Goal: Task Accomplishment & Management: Use online tool/utility

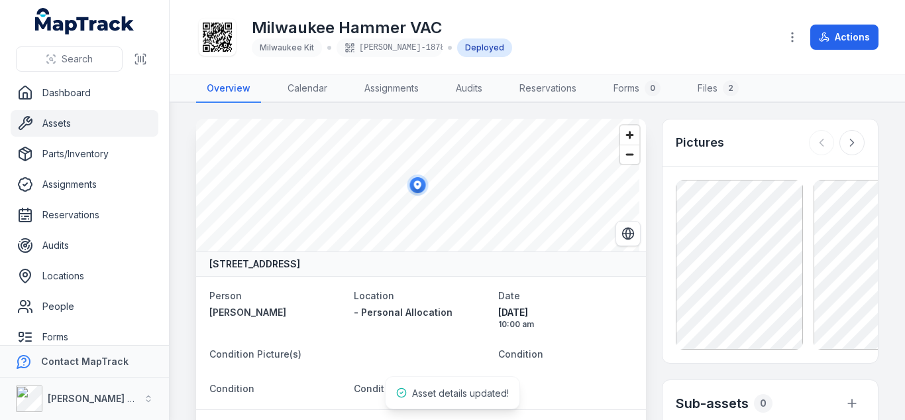
scroll to position [318, 0]
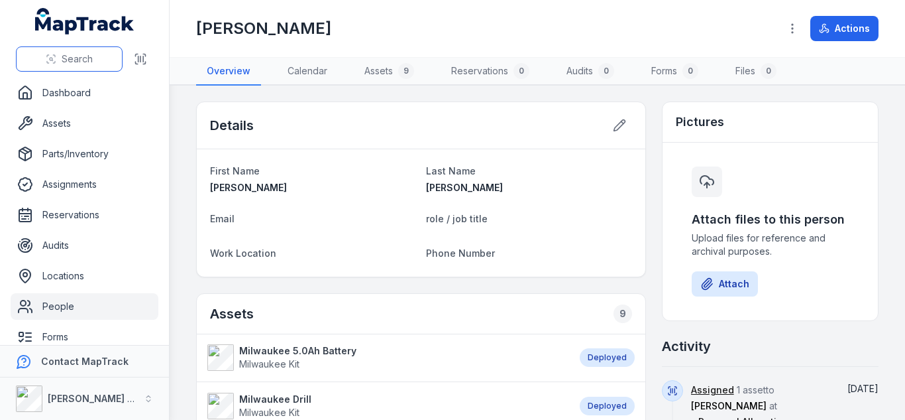
click at [64, 53] on span "Search" at bounding box center [77, 58] width 31 height 13
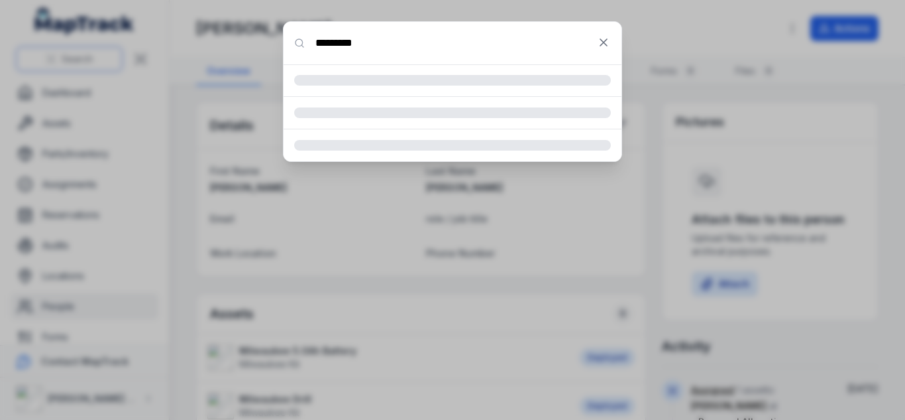
type input "*********"
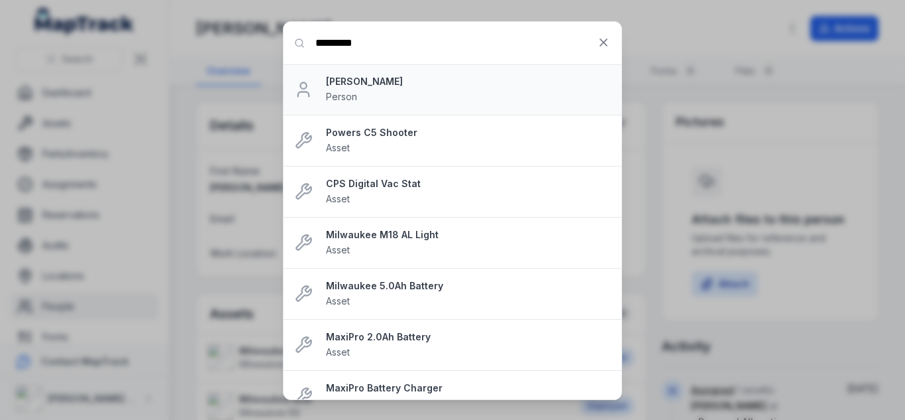
click at [354, 82] on strong "[PERSON_NAME]" at bounding box center [468, 81] width 285 height 13
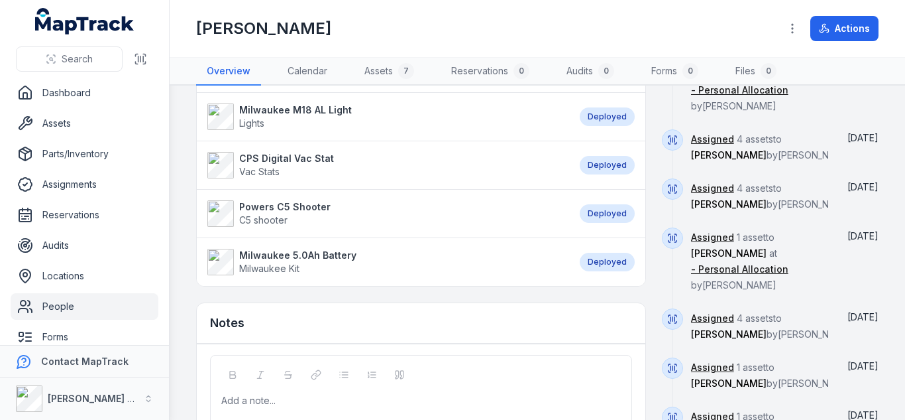
scroll to position [412, 0]
click at [323, 251] on strong "Milwaukee 5.0Ah Battery" at bounding box center [297, 255] width 117 height 13
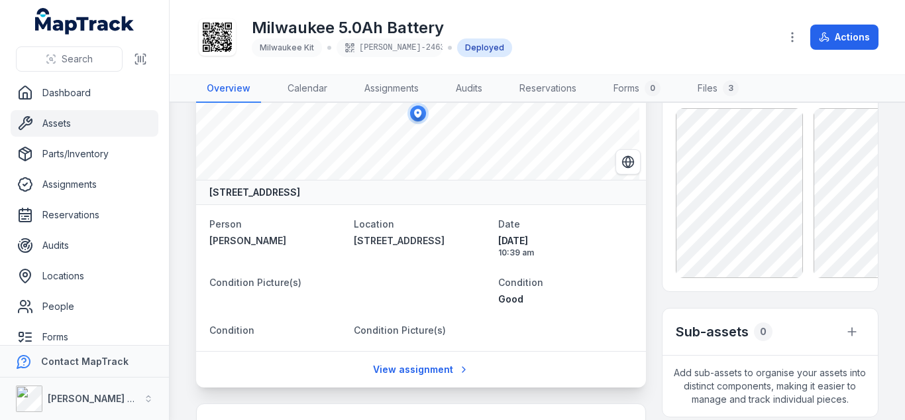
scroll to position [72, 0]
click at [108, 64] on button "Search" at bounding box center [69, 58] width 107 height 25
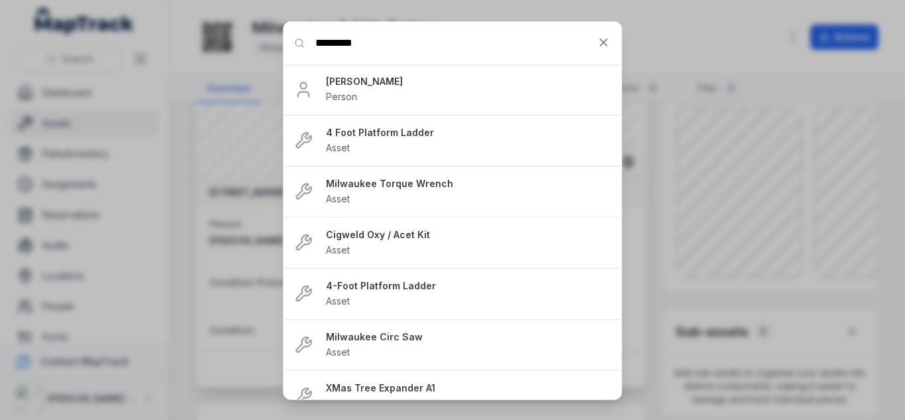
type input "*********"
click at [344, 82] on strong "[PERSON_NAME]" at bounding box center [468, 81] width 285 height 13
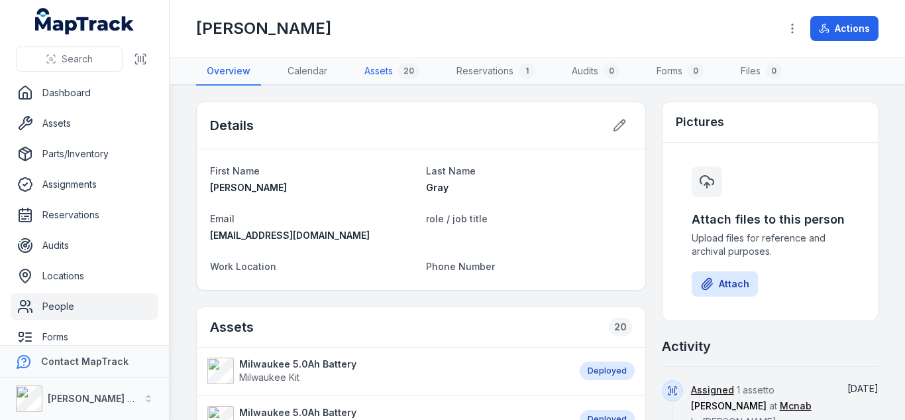
click at [388, 64] on link "Assets 20" at bounding box center [392, 72] width 76 height 28
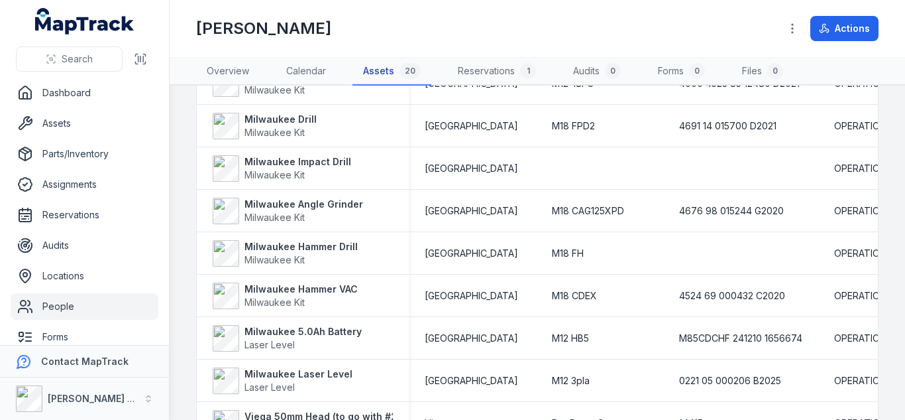
scroll to position [452, 0]
click at [282, 327] on strong "Milwaukee 5.0Ah Battery" at bounding box center [303, 330] width 117 height 13
click at [80, 53] on span "Search" at bounding box center [77, 58] width 31 height 13
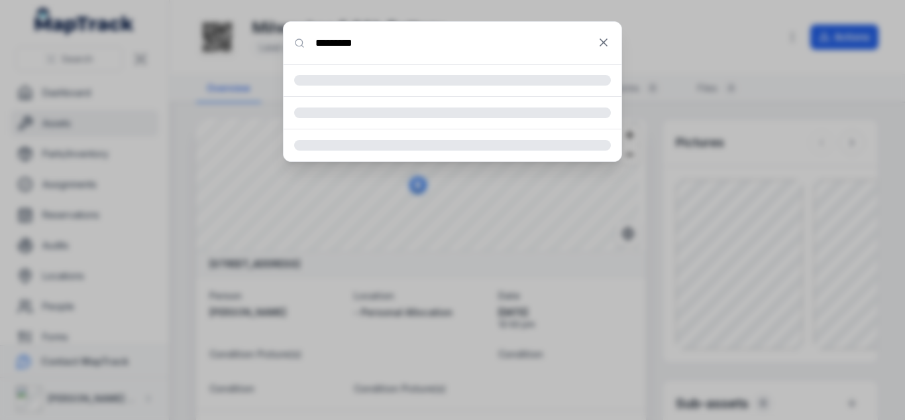
type input "*********"
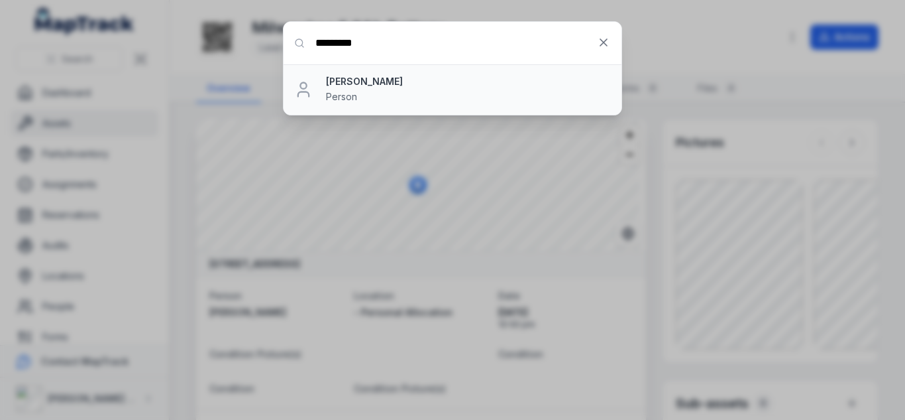
click at [346, 86] on strong "[PERSON_NAME]" at bounding box center [468, 81] width 285 height 13
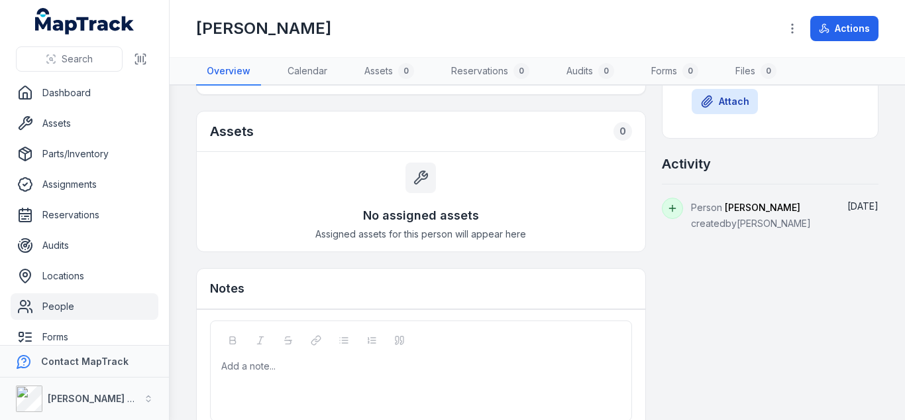
scroll to position [187, 0]
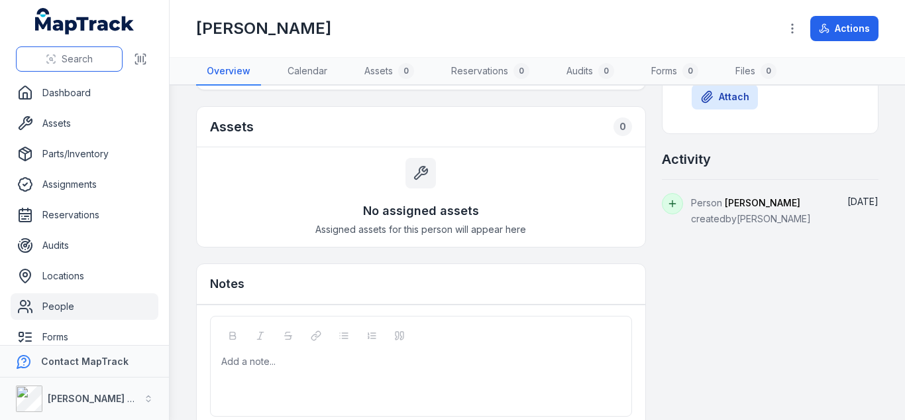
click at [73, 55] on span "Search" at bounding box center [77, 58] width 31 height 13
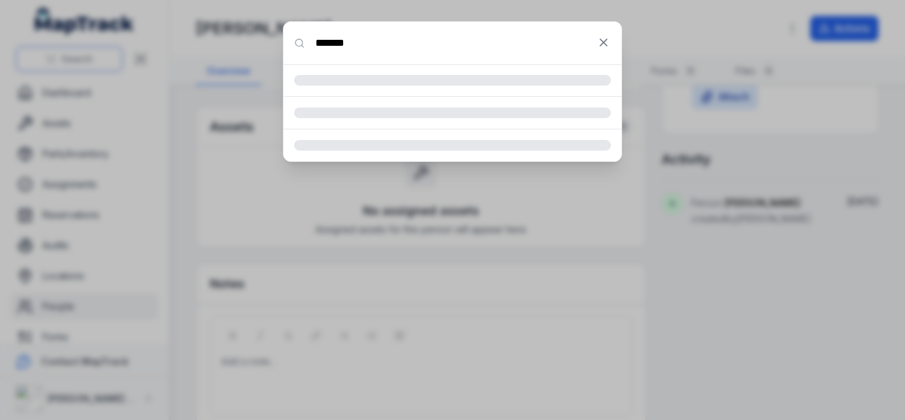
type input "*******"
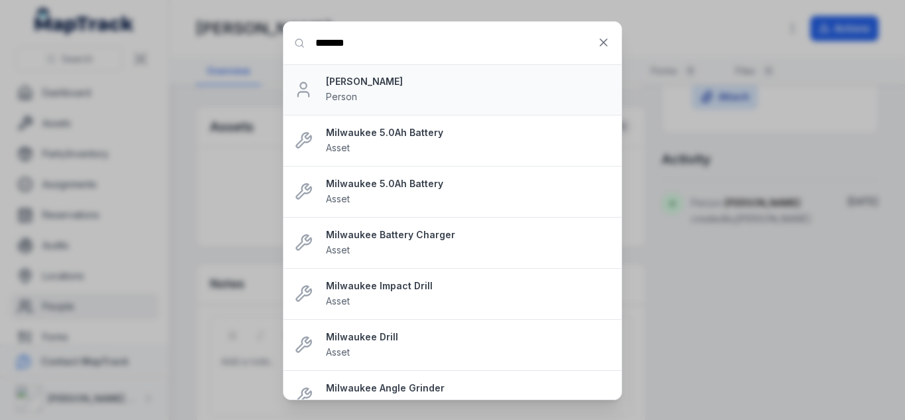
click at [350, 76] on strong "[PERSON_NAME]" at bounding box center [468, 81] width 285 height 13
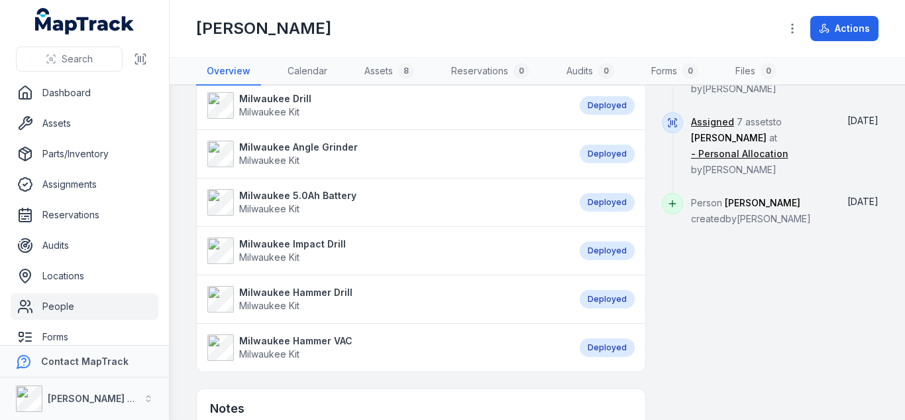
scroll to position [348, 0]
click at [89, 48] on button "Search" at bounding box center [69, 58] width 107 height 25
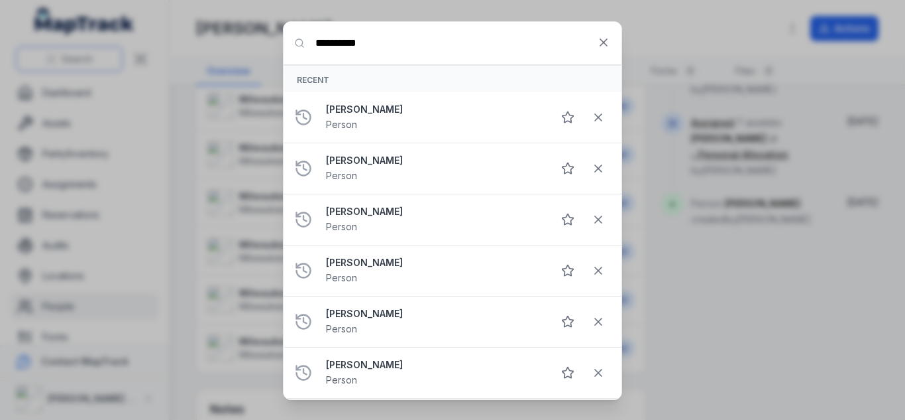
type input "**********"
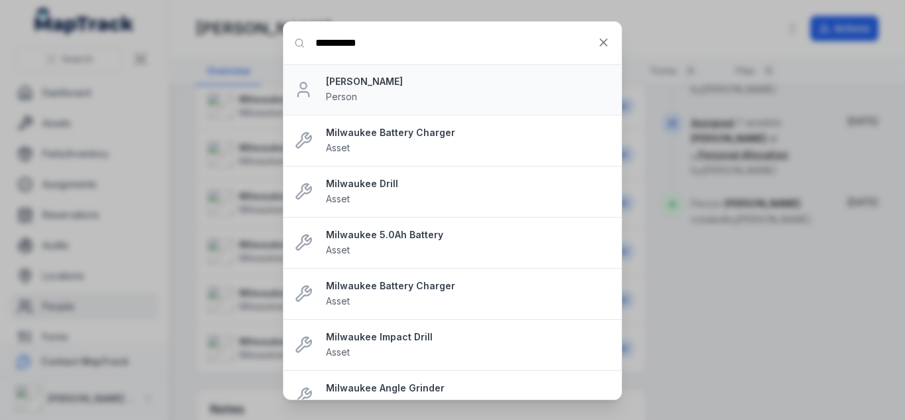
click at [340, 82] on strong "[PERSON_NAME]" at bounding box center [468, 81] width 285 height 13
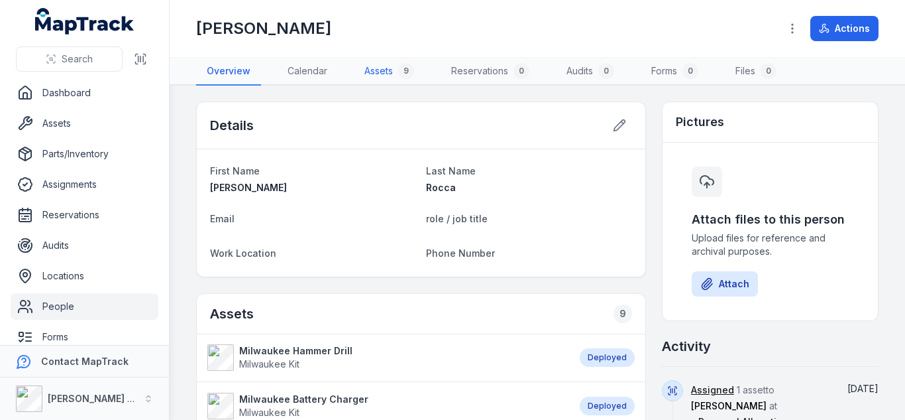
click at [395, 72] on link "Assets 9" at bounding box center [389, 72] width 71 height 28
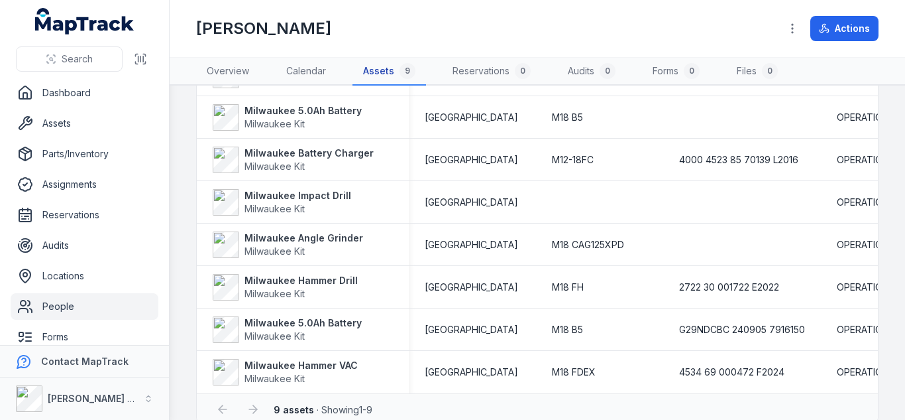
scroll to position [167, 0]
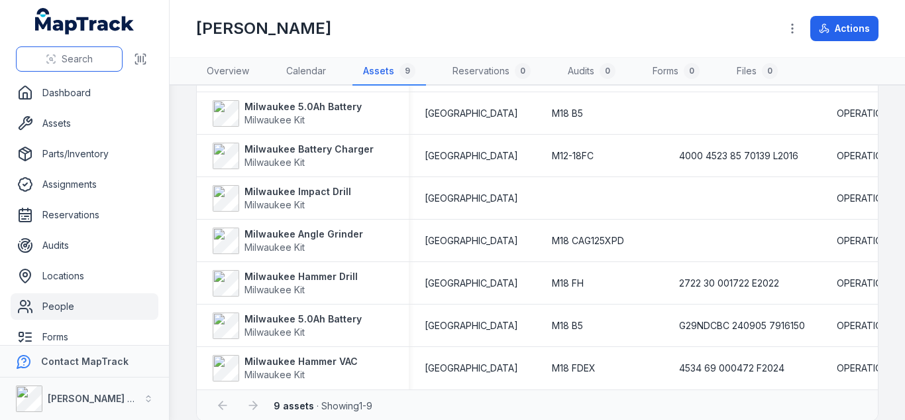
click at [97, 56] on button "Search" at bounding box center [69, 58] width 107 height 25
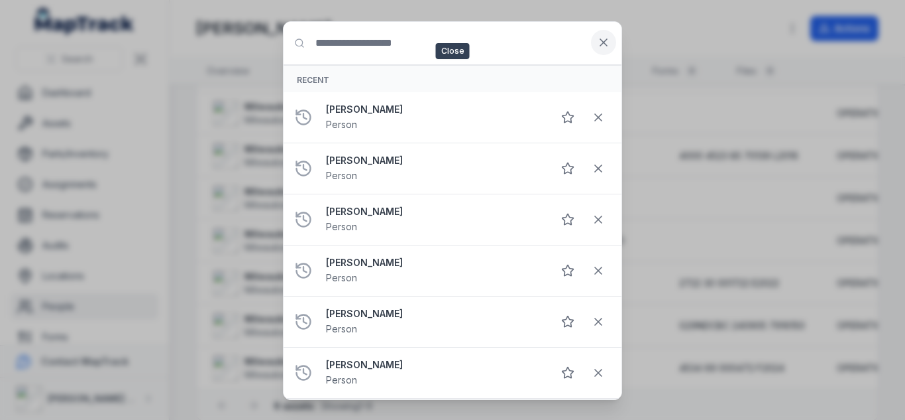
click at [593, 43] on button at bounding box center [603, 42] width 25 height 25
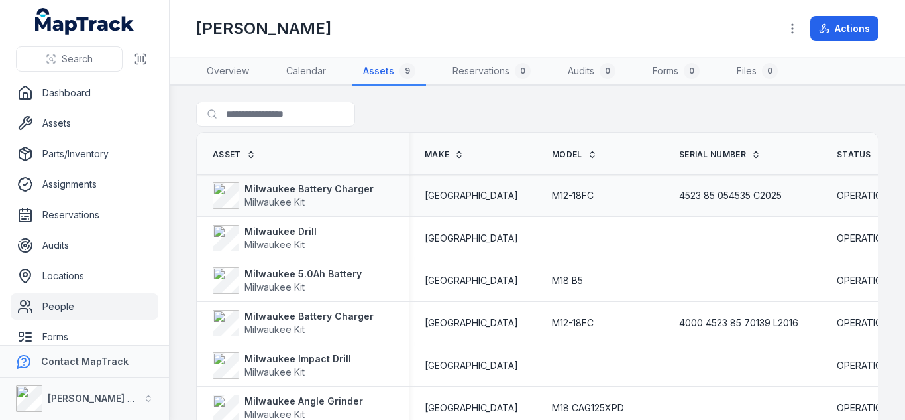
scroll to position [0, 591]
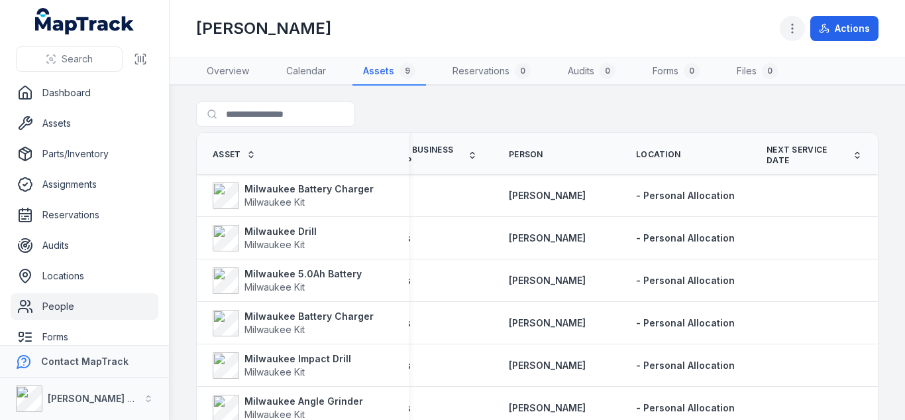
click at [787, 27] on icon "button" at bounding box center [792, 28] width 13 height 13
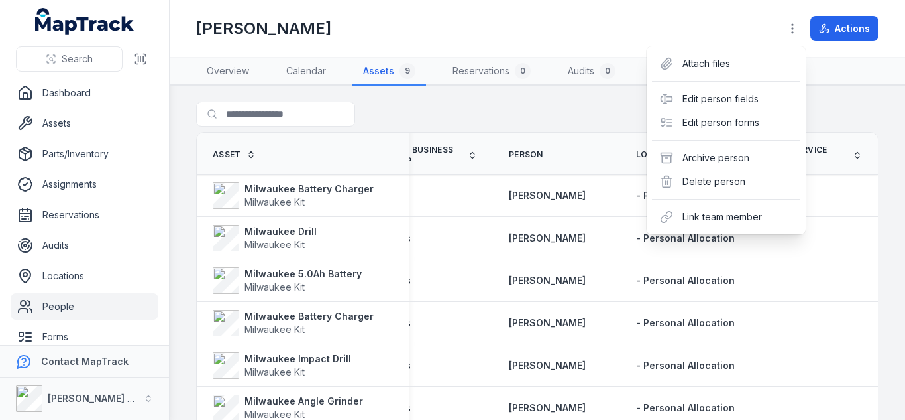
click at [57, 66] on div "Search Dashboard Assets Parts/Inventory Assignments Reservations Audits Locatio…" at bounding box center [452, 210] width 905 height 420
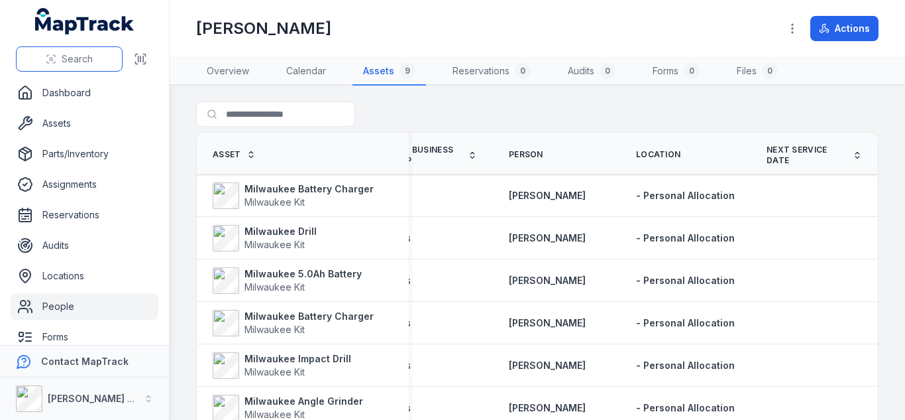
click at [68, 57] on span "Search" at bounding box center [77, 58] width 31 height 13
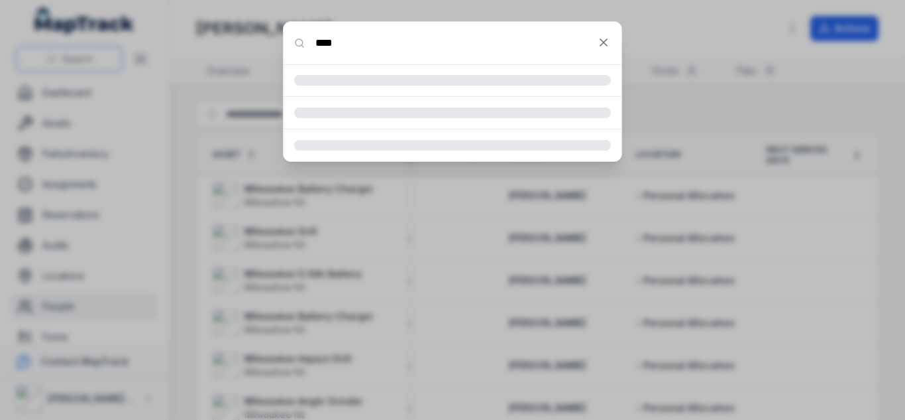
type input "****"
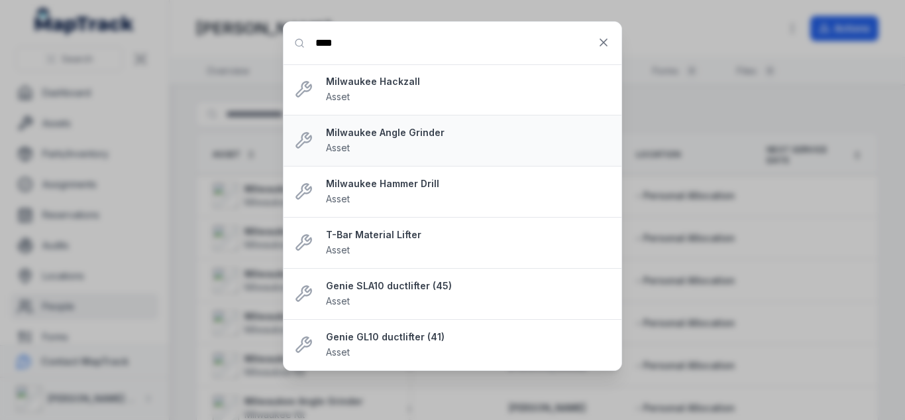
click at [387, 126] on strong "Milwaukee Angle Grinder" at bounding box center [468, 132] width 285 height 13
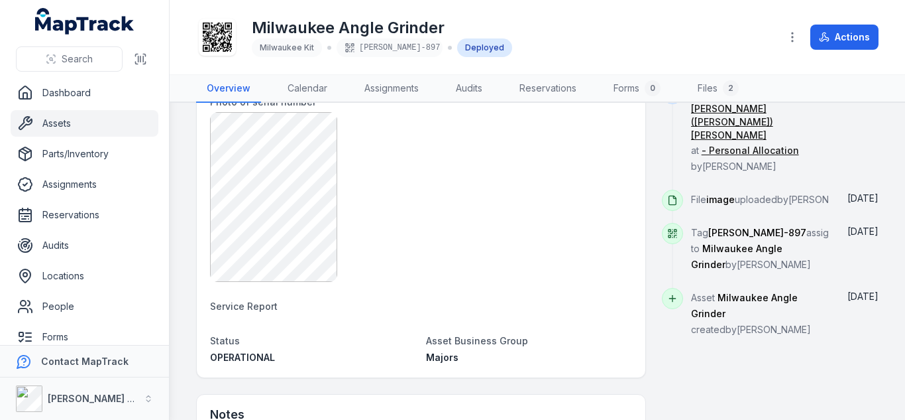
scroll to position [696, 0]
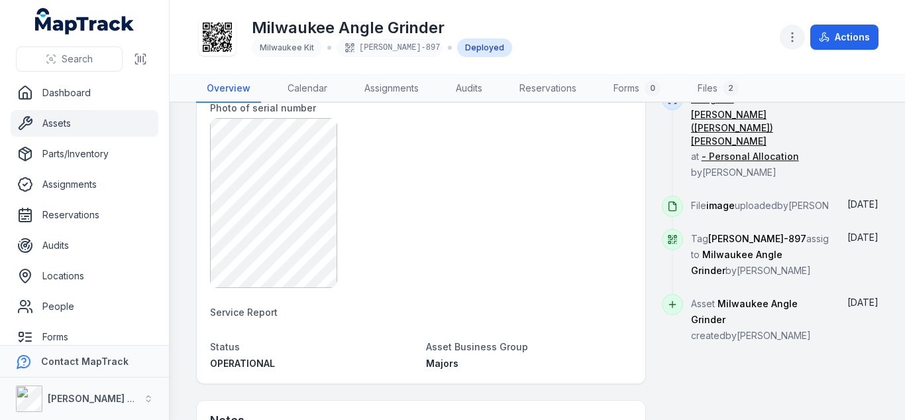
click at [790, 35] on icon "button" at bounding box center [792, 36] width 13 height 13
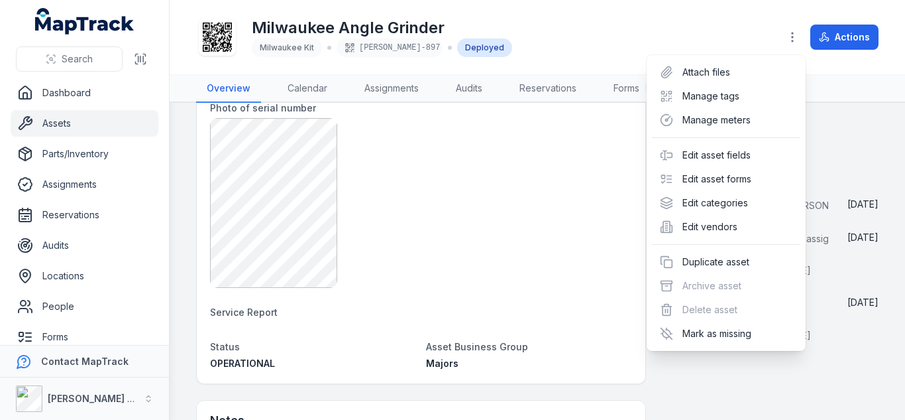
click at [540, 202] on div "Toggle Navigation [GEOGRAPHIC_DATA] Angle [MEDICAL_DATA] [GEOGRAPHIC_DATA] Kit …" at bounding box center [538, 210] width 736 height 420
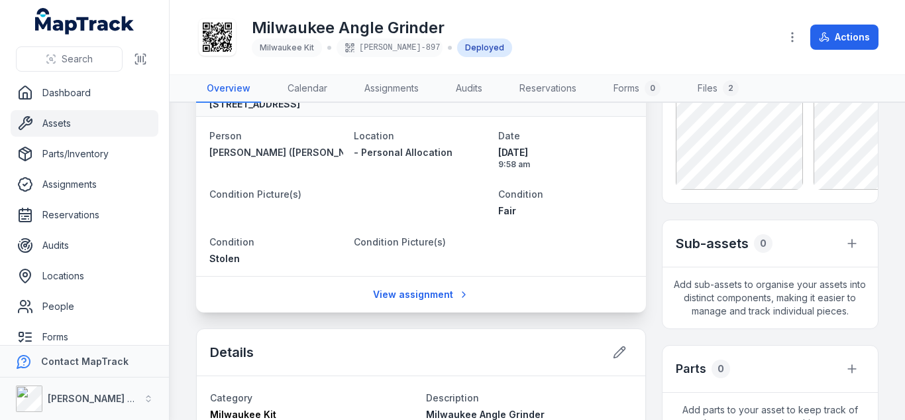
scroll to position [0, 0]
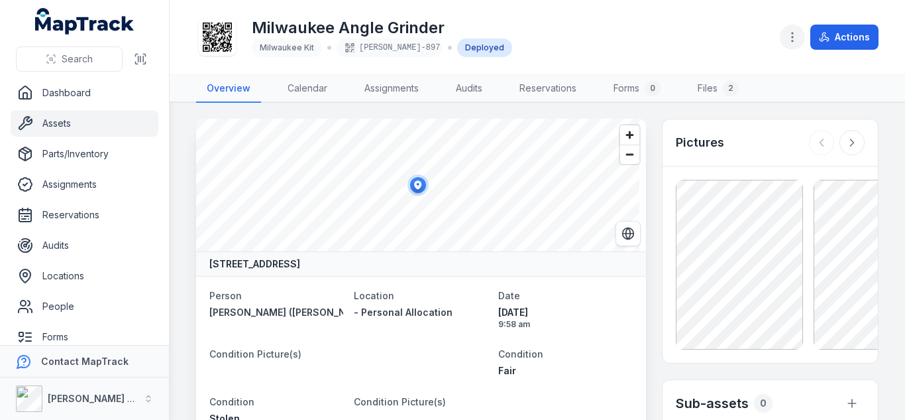
click at [791, 45] on button "button" at bounding box center [792, 37] width 25 height 25
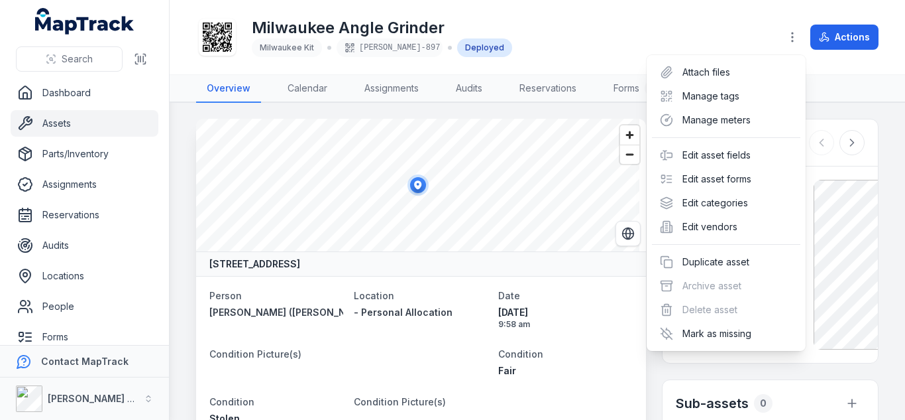
click at [864, 29] on div "Actions" at bounding box center [829, 37] width 99 height 25
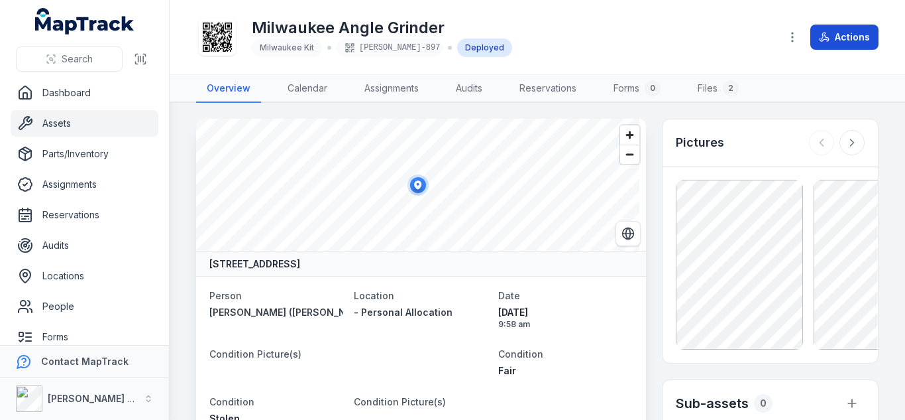
click at [853, 36] on button "Actions" at bounding box center [845, 37] width 68 height 25
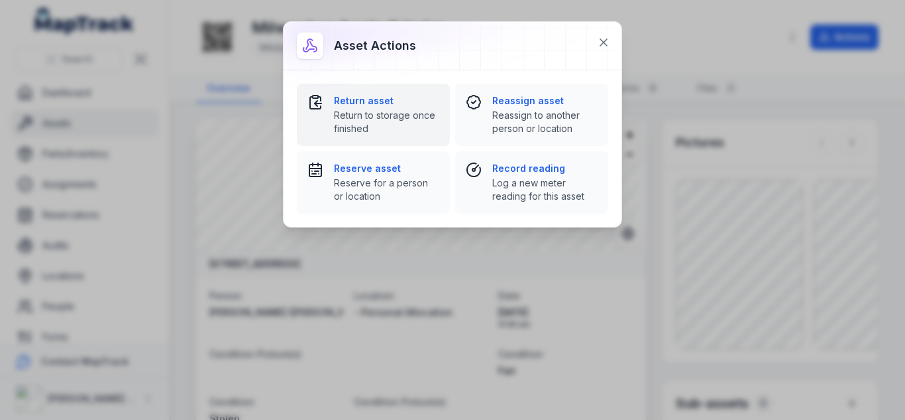
click at [372, 97] on strong "Return asset" at bounding box center [386, 100] width 105 height 13
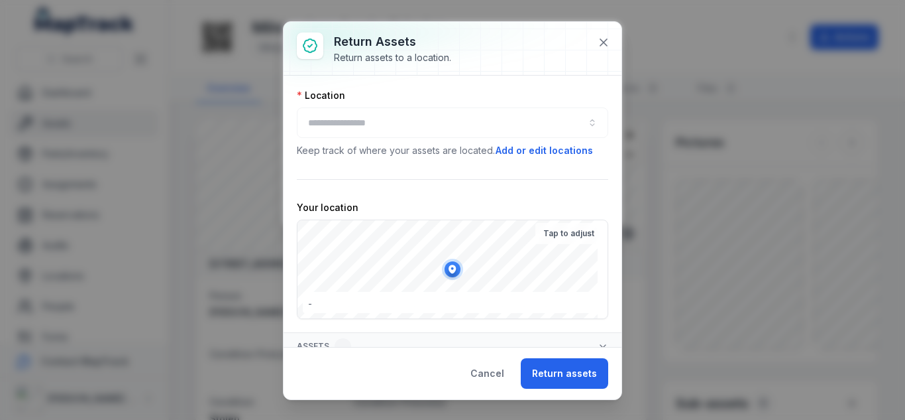
click at [363, 116] on div at bounding box center [453, 122] width 312 height 30
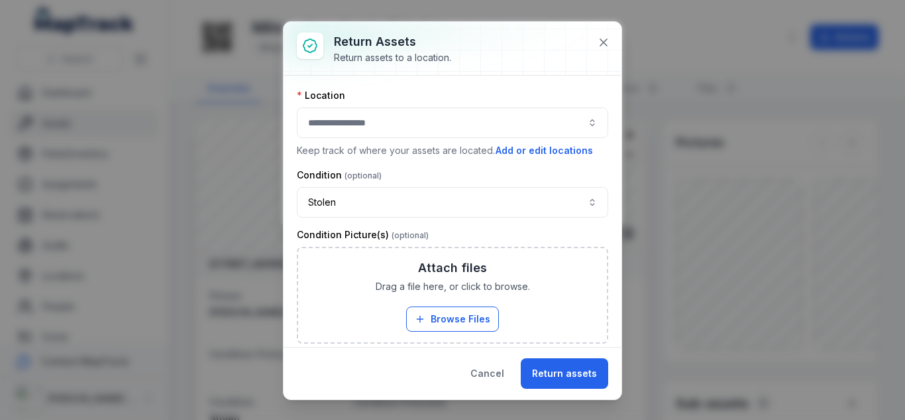
click at [369, 120] on div at bounding box center [453, 122] width 312 height 30
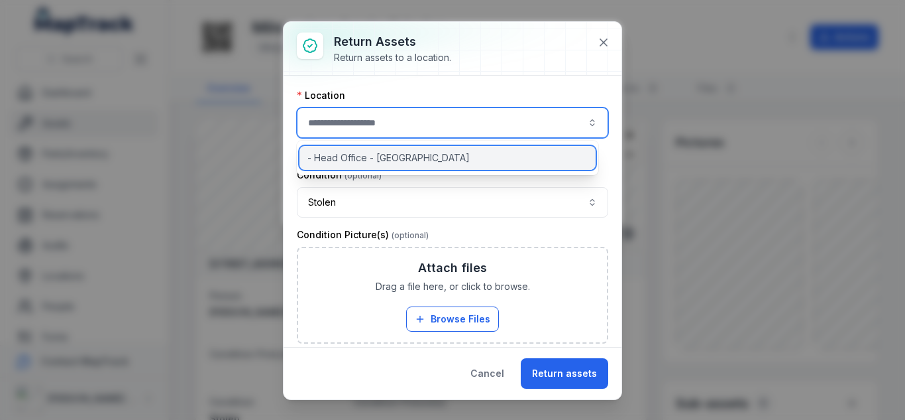
click at [360, 161] on span "- Head Office - [GEOGRAPHIC_DATA]" at bounding box center [389, 157] width 162 height 13
type input "**********"
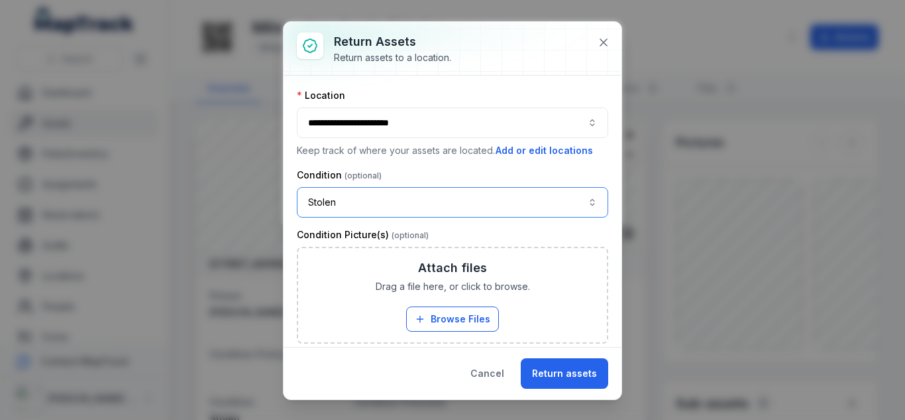
click at [369, 198] on button "Stolen ******" at bounding box center [453, 202] width 312 height 30
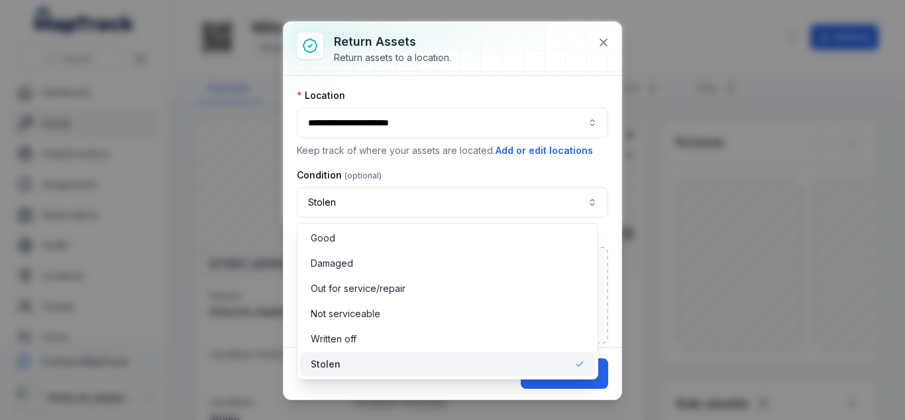
click at [424, 180] on div "Condition Stolen ******" at bounding box center [453, 192] width 312 height 49
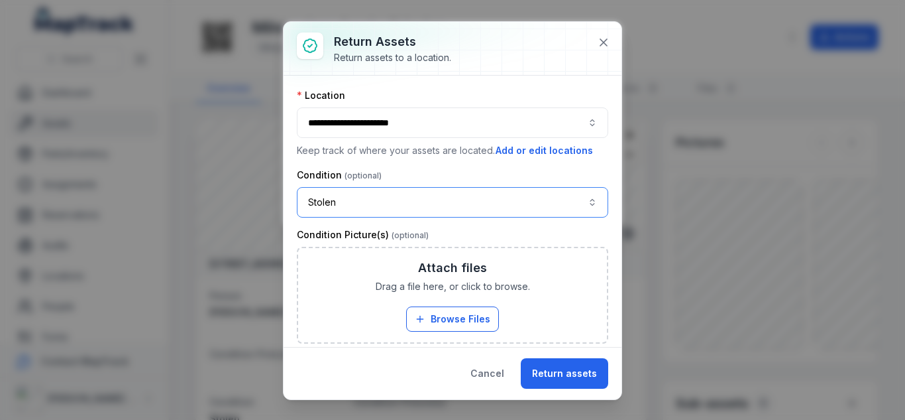
scroll to position [198, 0]
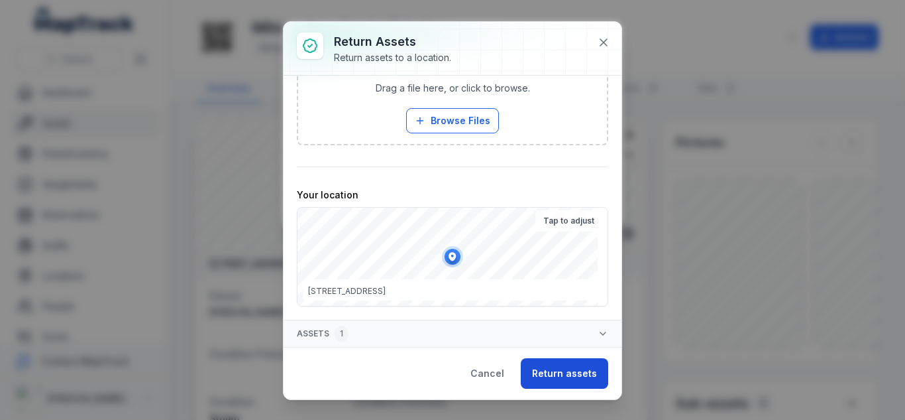
click at [579, 367] on button "Return assets" at bounding box center [564, 373] width 87 height 30
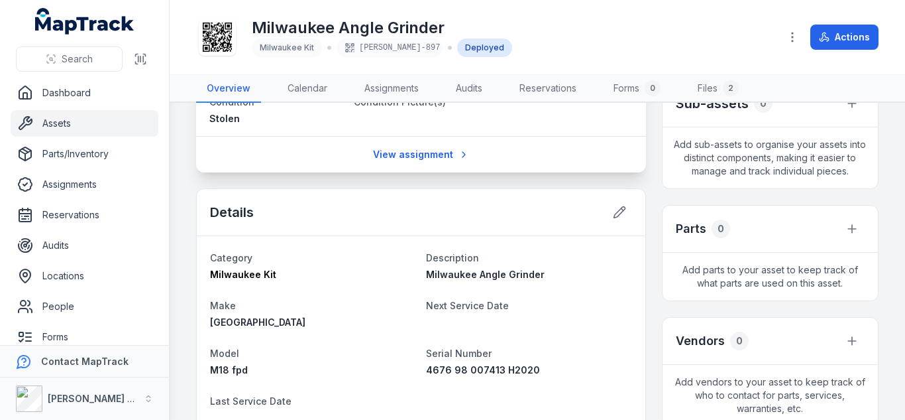
scroll to position [54, 0]
